Goal: Task Accomplishment & Management: Use online tool/utility

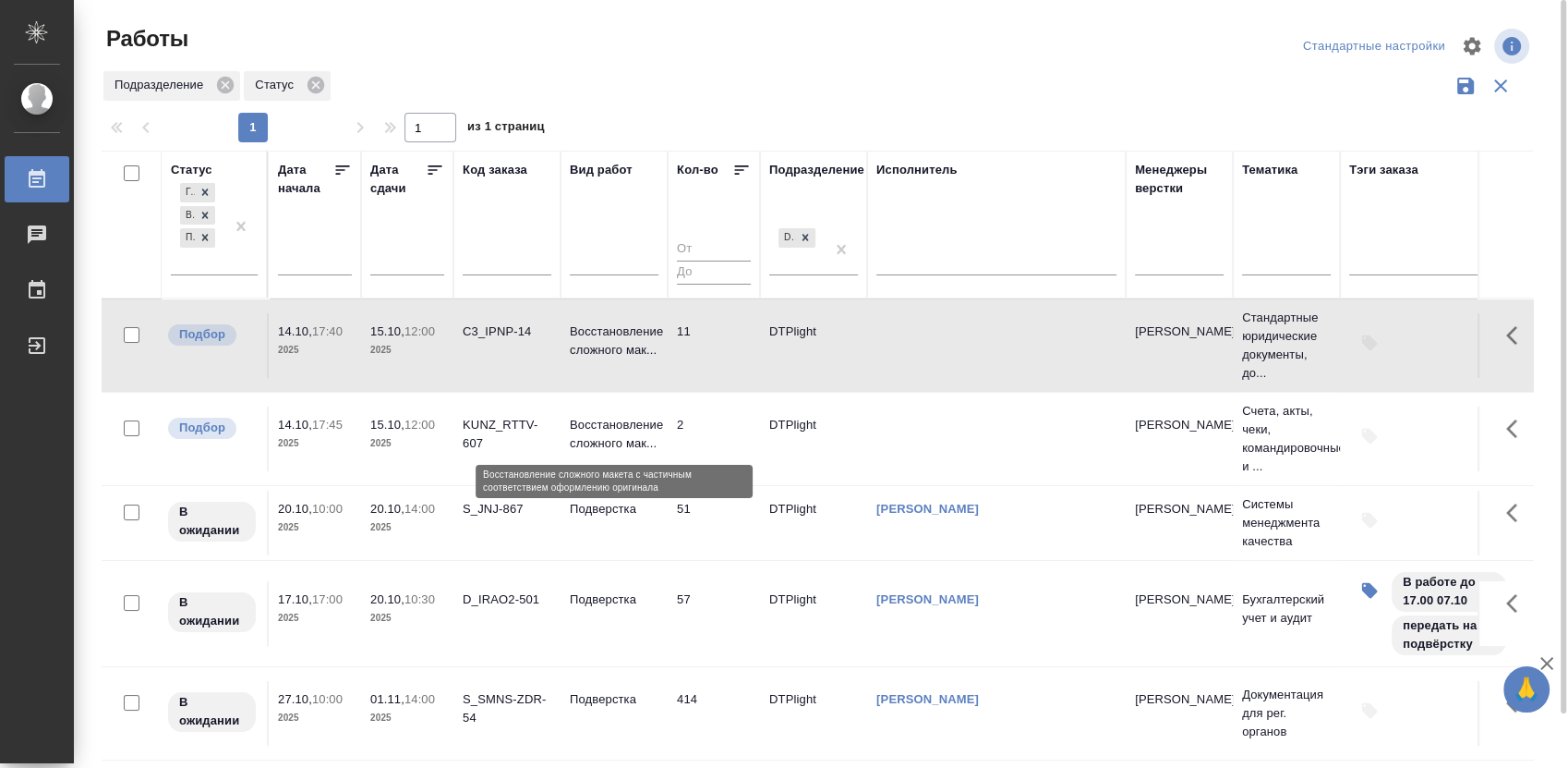
click at [603, 432] on p "Восстановление сложного мак..." at bounding box center [614, 434] width 89 height 37
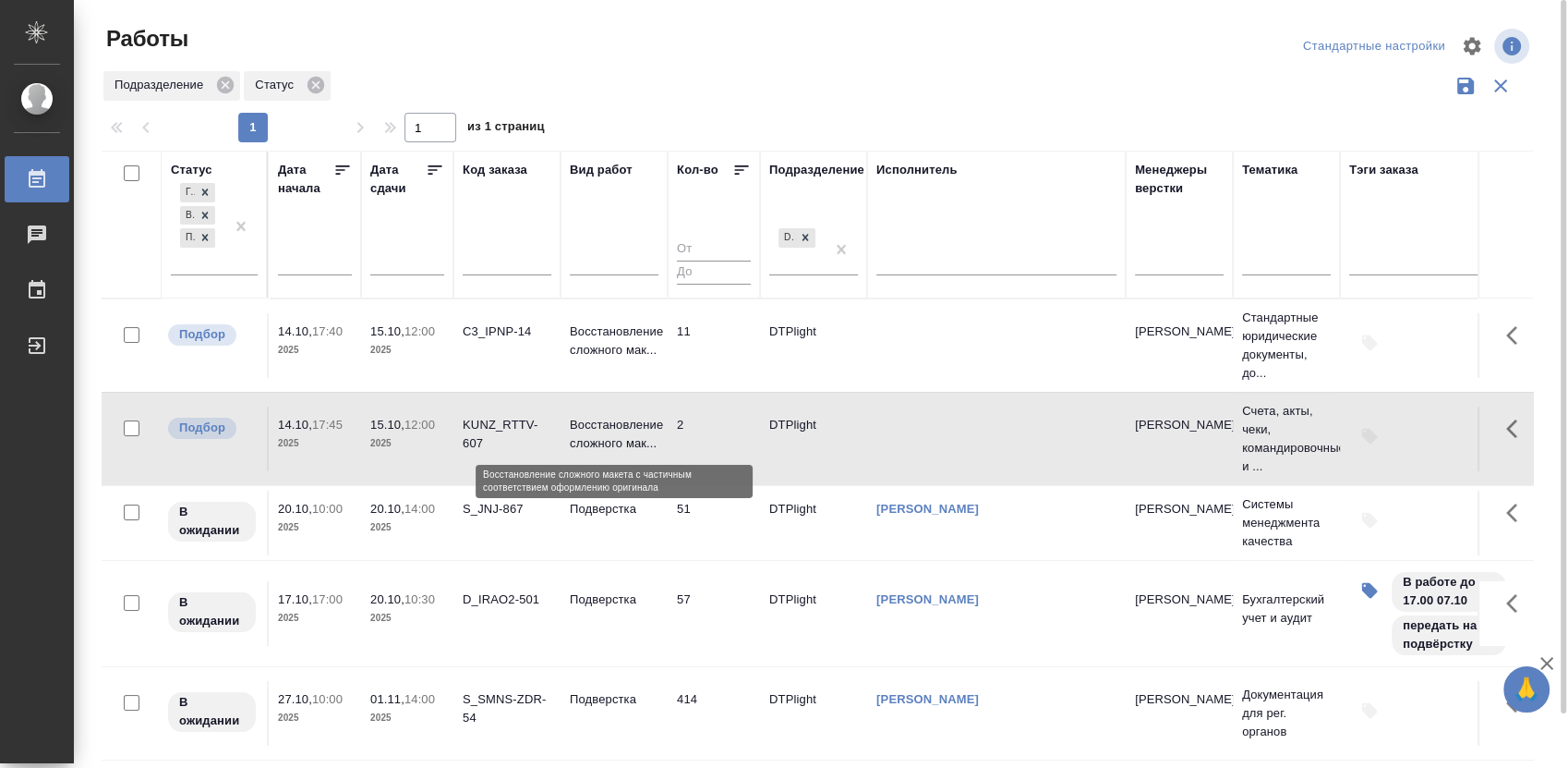
click at [603, 432] on p "Восстановление сложного мак..." at bounding box center [614, 434] width 89 height 37
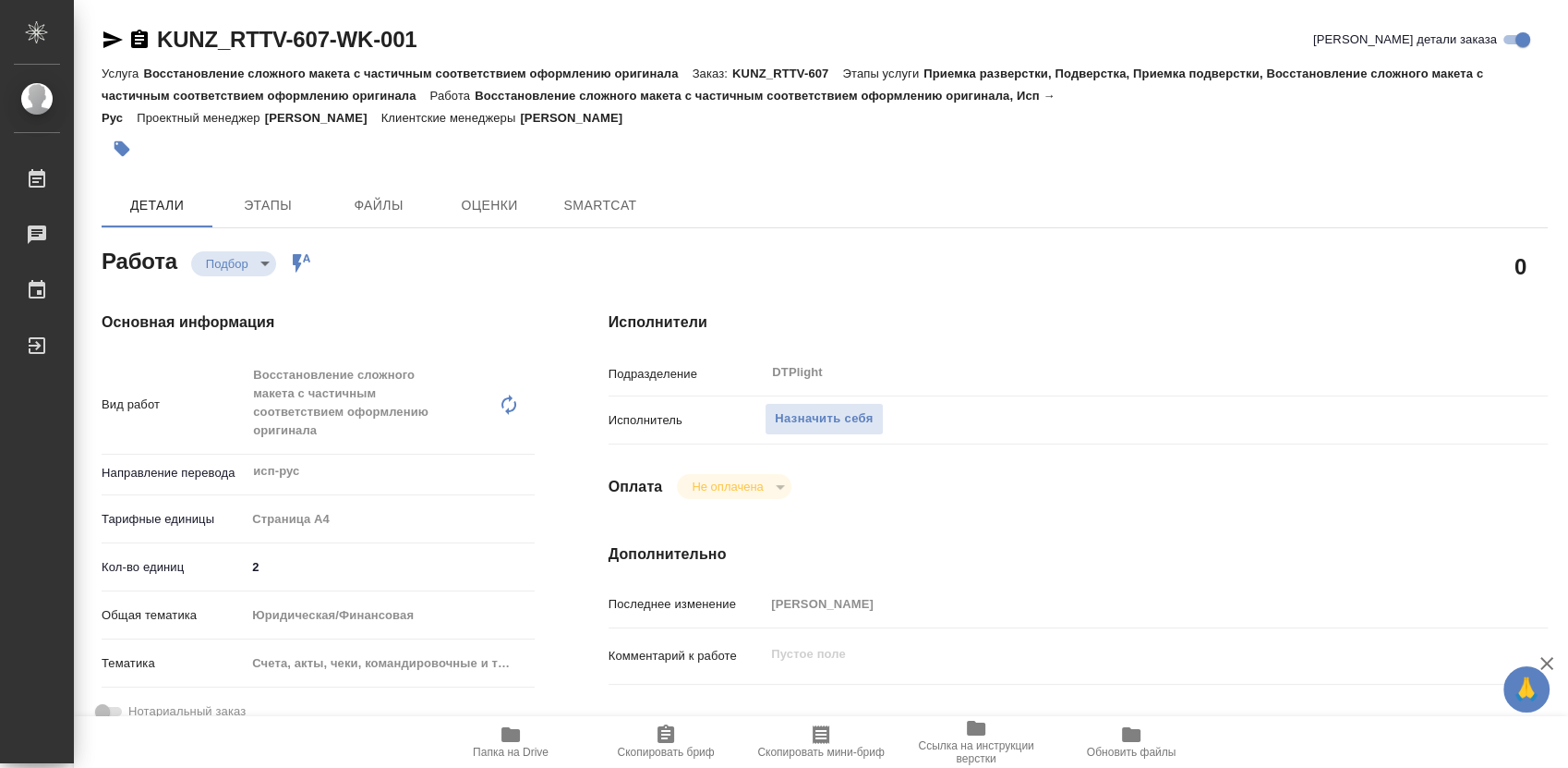
type textarea "x"
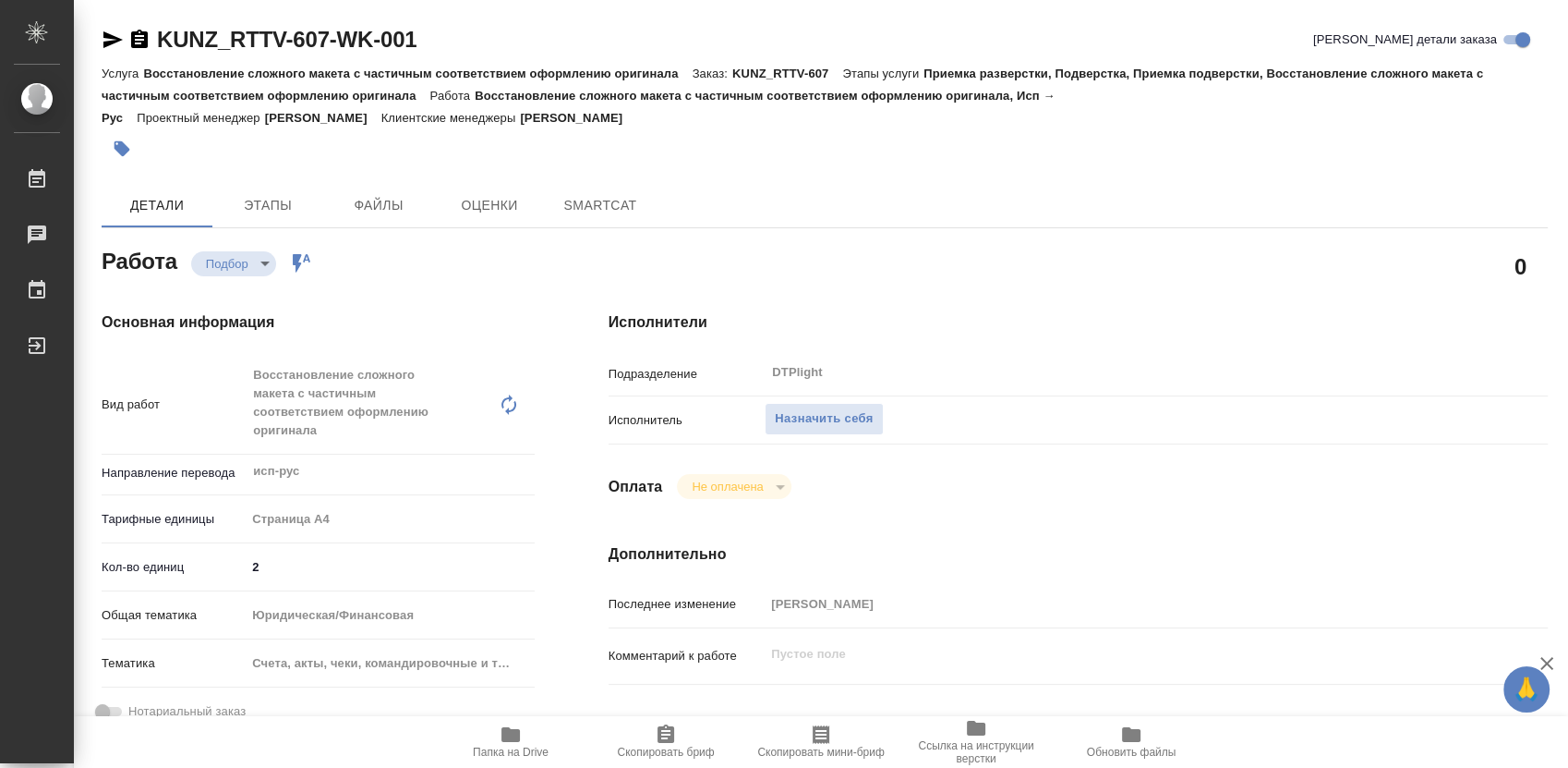
type textarea "x"
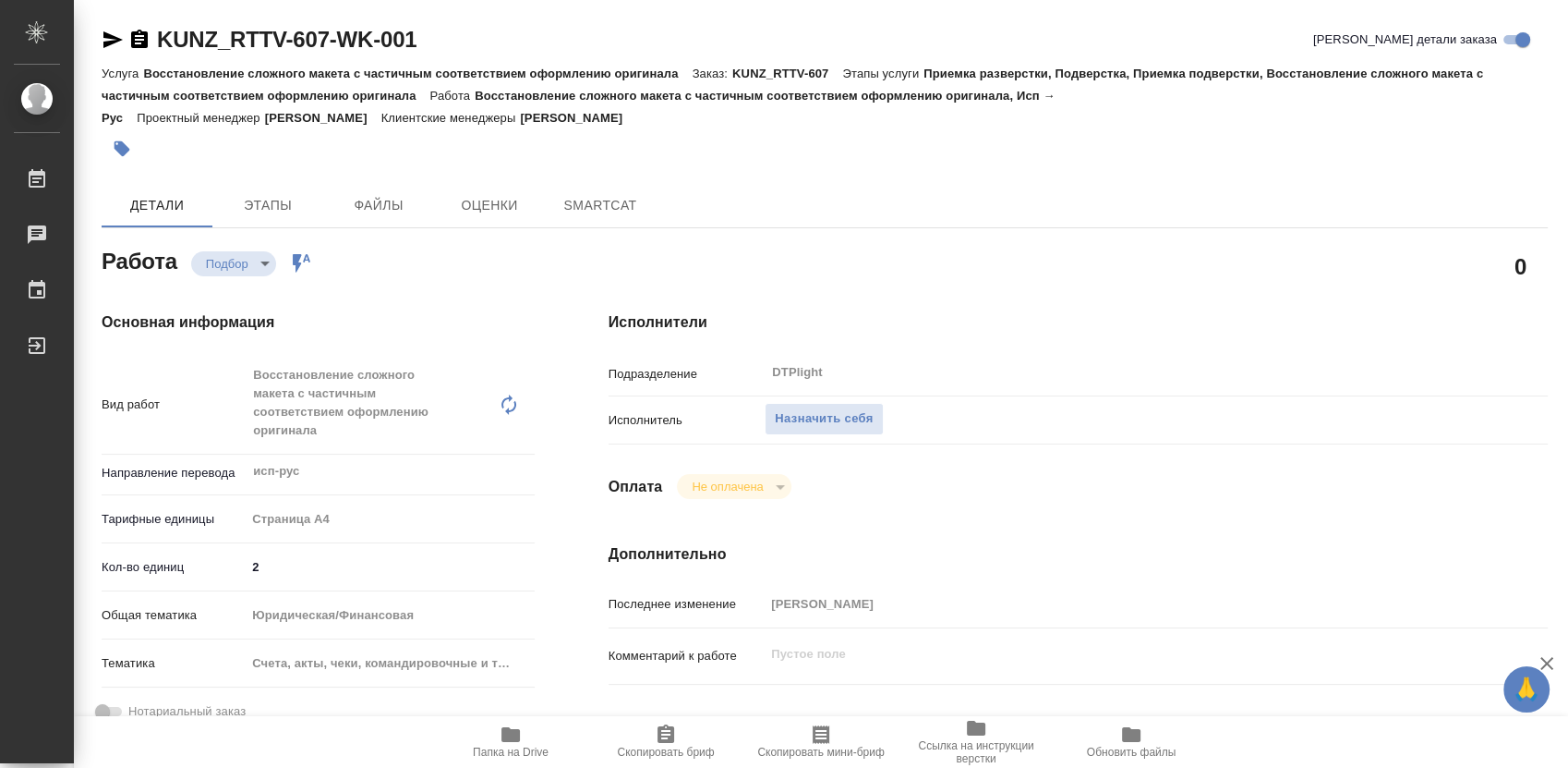
type textarea "x"
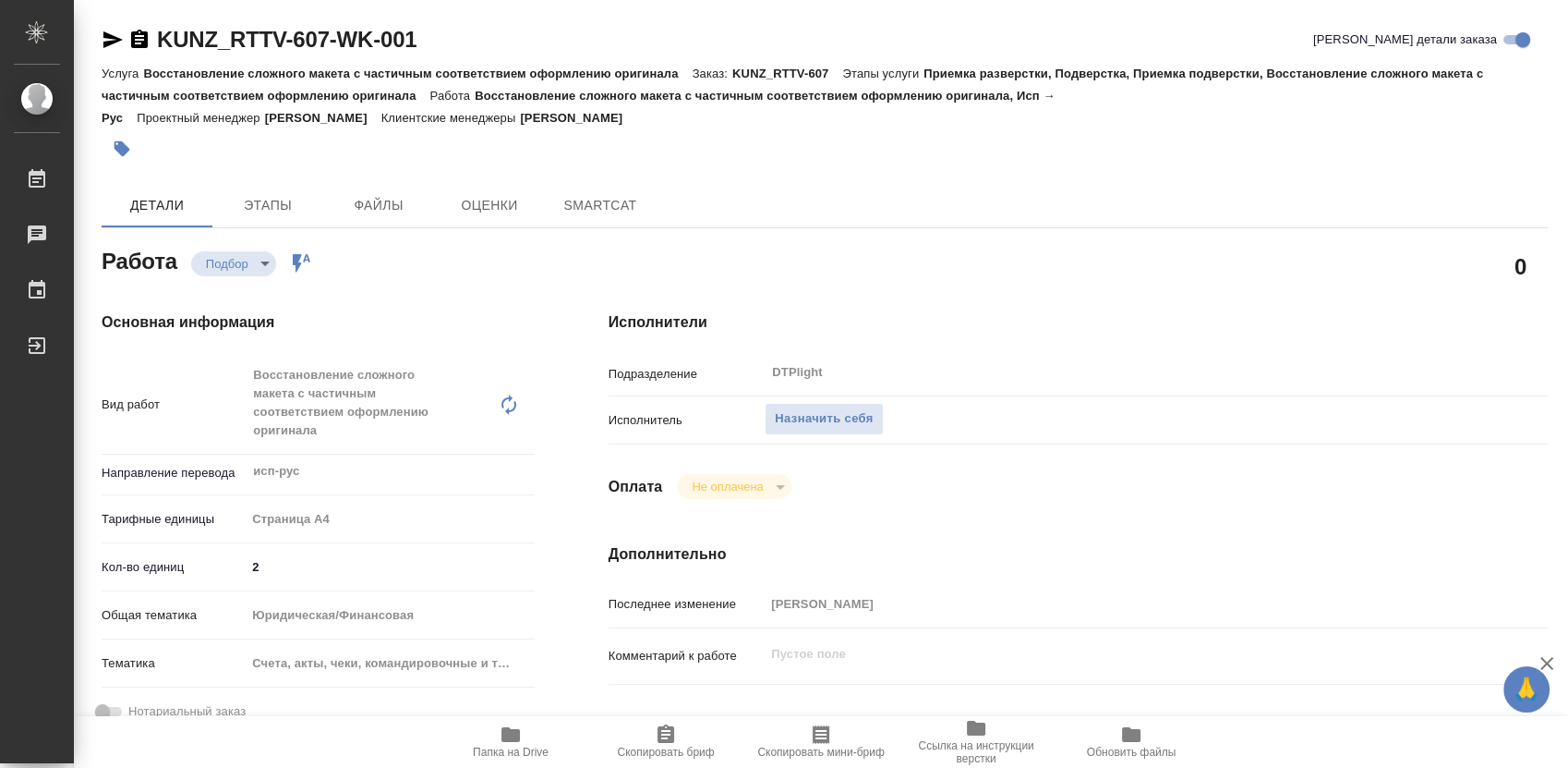
type textarea "x"
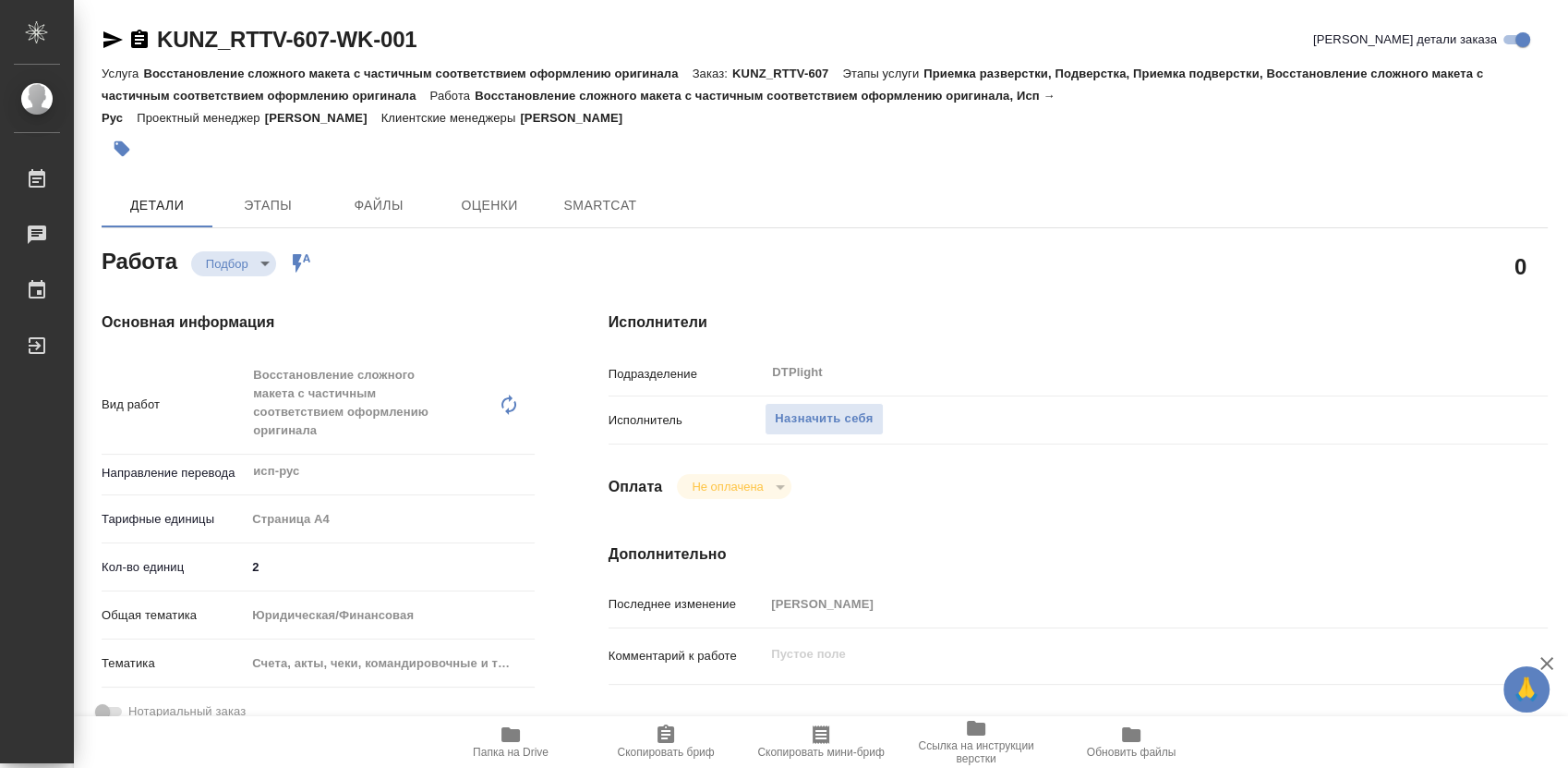
type textarea "x"
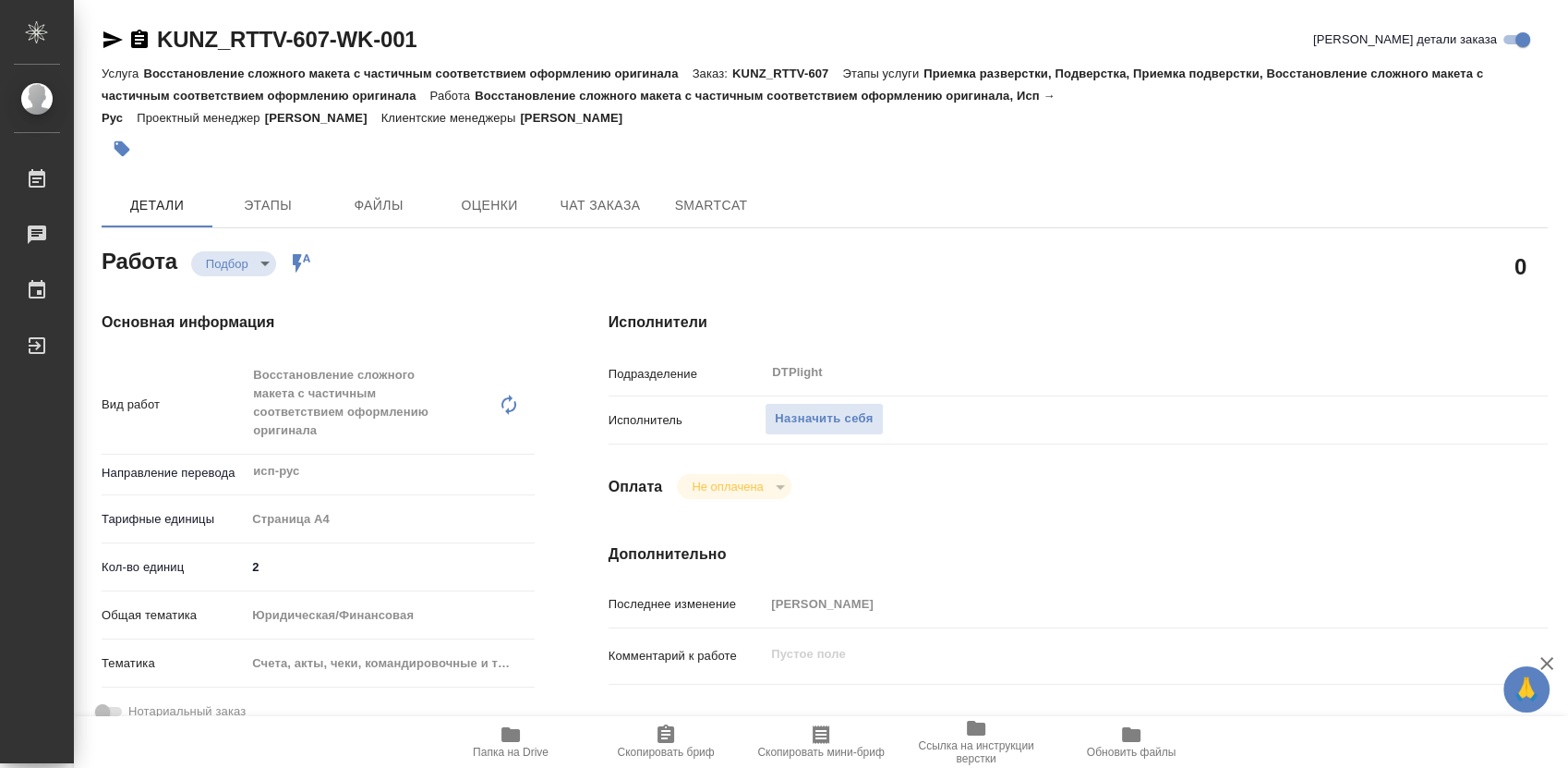
type textarea "x"
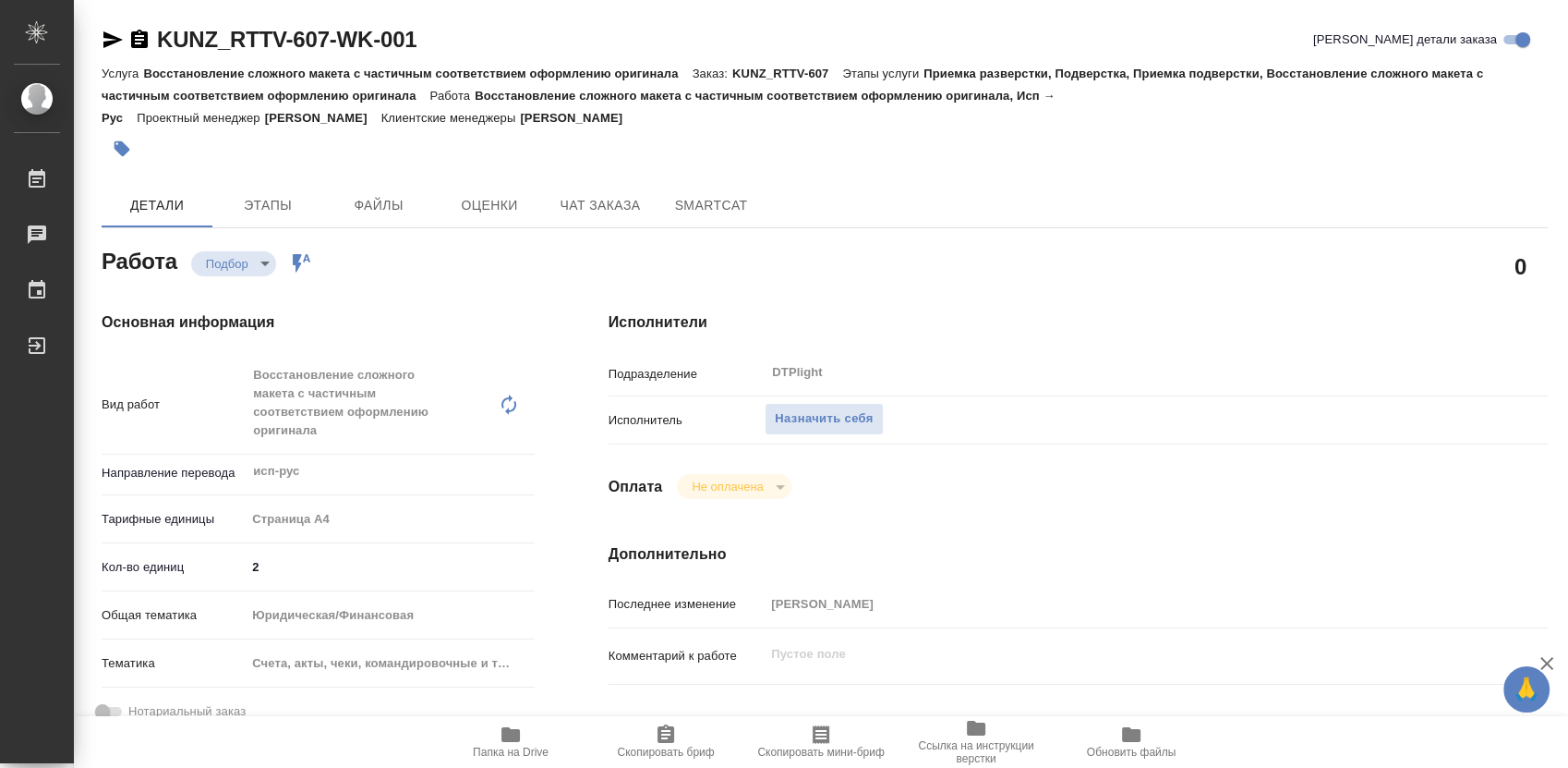
type textarea "x"
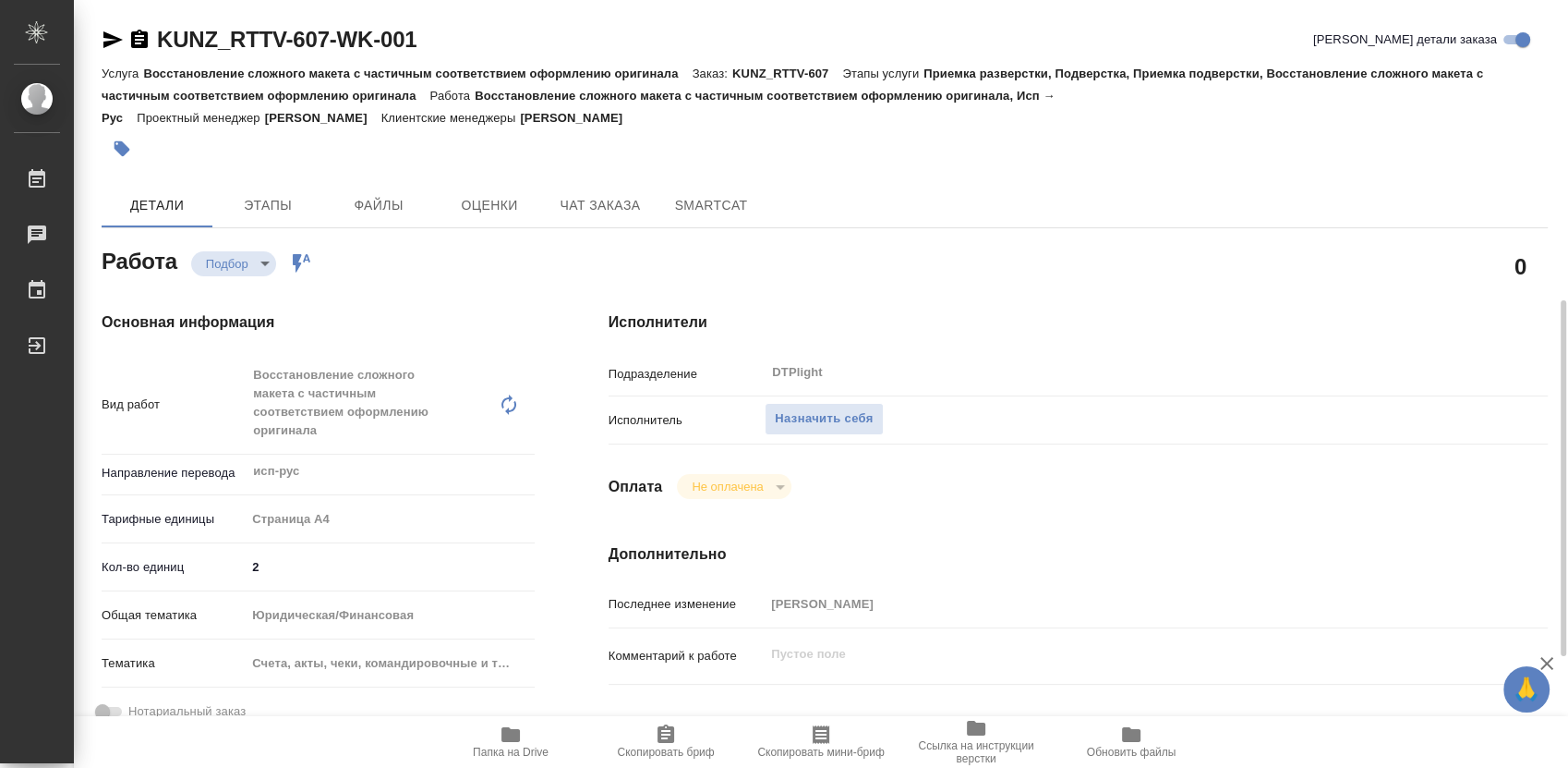
scroll to position [821, 0]
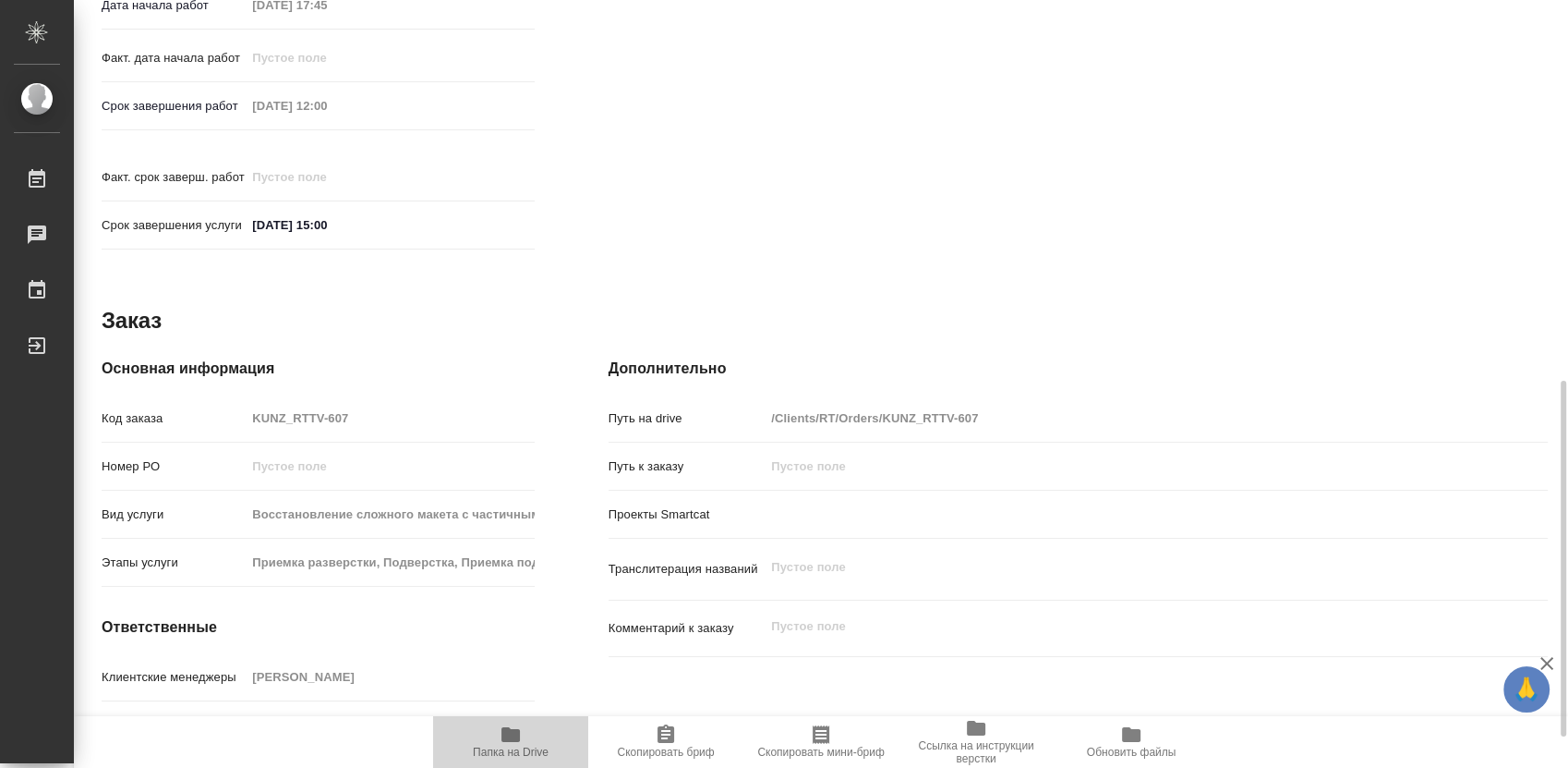
click at [513, 744] on icon "button" at bounding box center [511, 734] width 22 height 22
